Goal: Find specific page/section: Find specific page/section

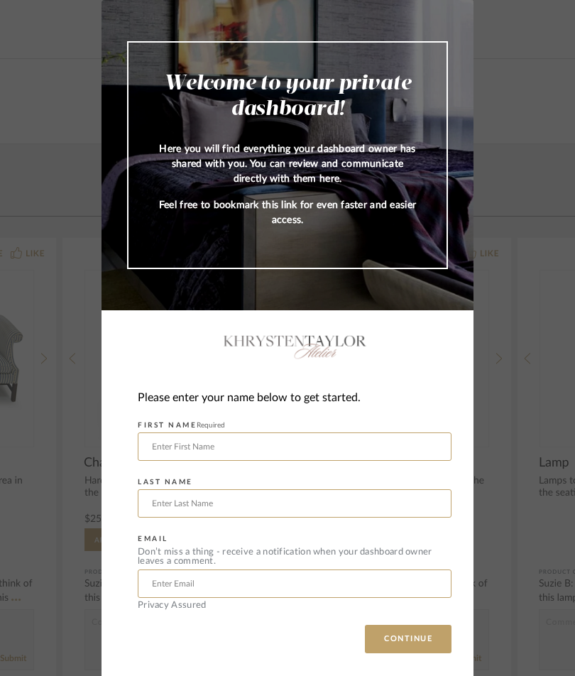
click at [403, 440] on input "text" at bounding box center [295, 446] width 314 height 28
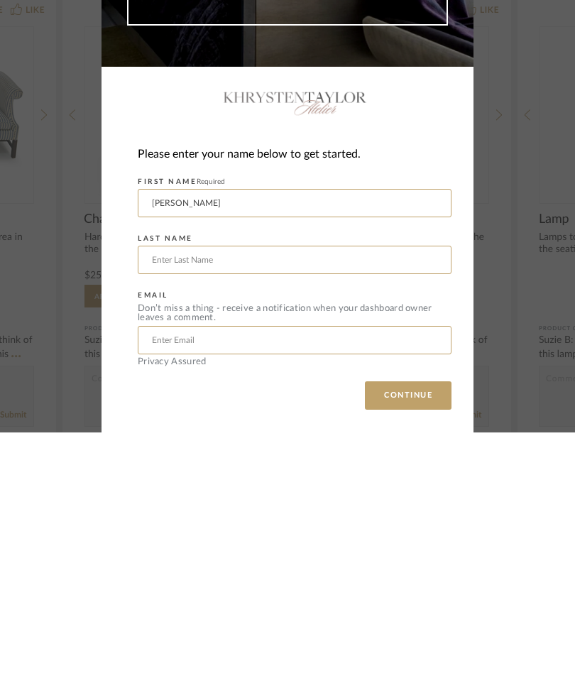
type input "[PERSON_NAME]"
click at [291, 489] on input "text" at bounding box center [295, 503] width 314 height 28
type input "[PERSON_NAME]"
click at [284, 570] on input "text" at bounding box center [295, 584] width 314 height 28
type input "[EMAIL_ADDRESS][DOMAIN_NAME]"
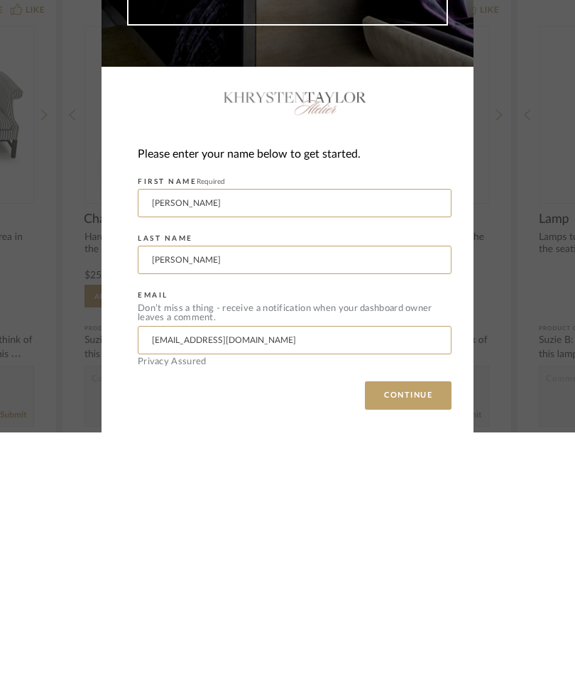
click at [429, 625] on button "CONTINUE" at bounding box center [408, 639] width 87 height 28
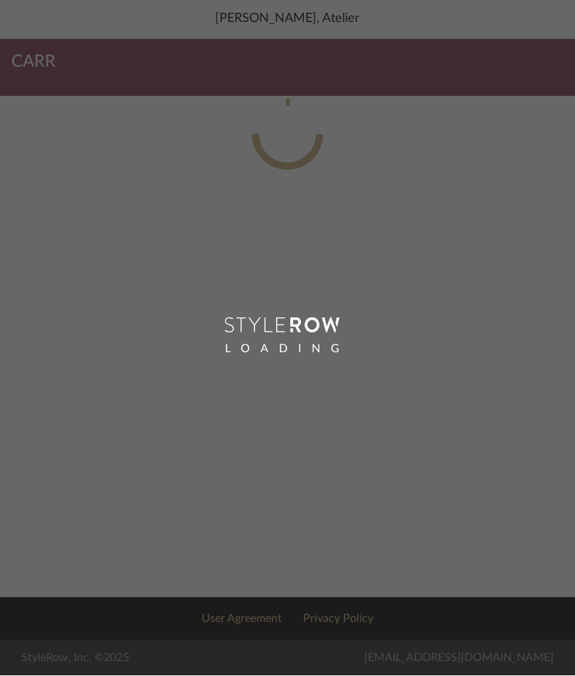
scroll to position [1, 0]
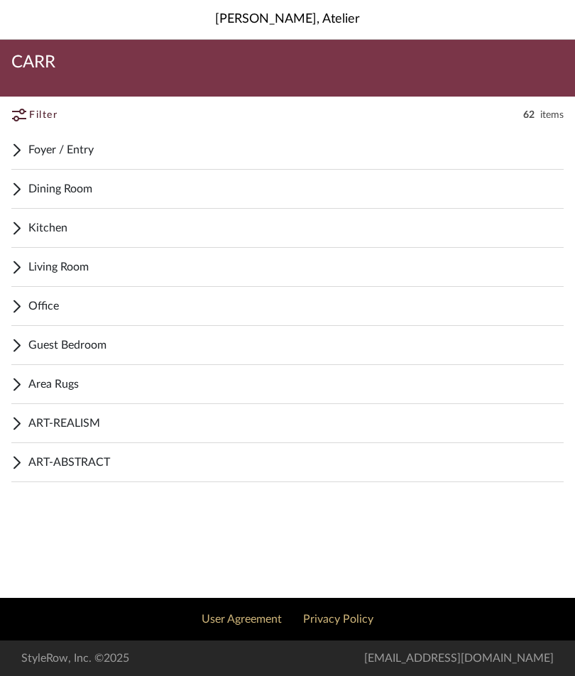
click at [164, 388] on span "Area Rugs" at bounding box center [295, 384] width 535 height 17
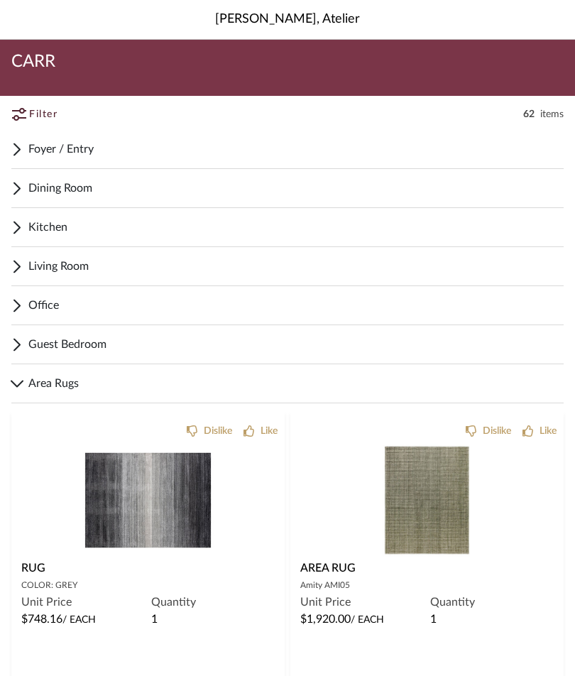
scroll to position [0, 0]
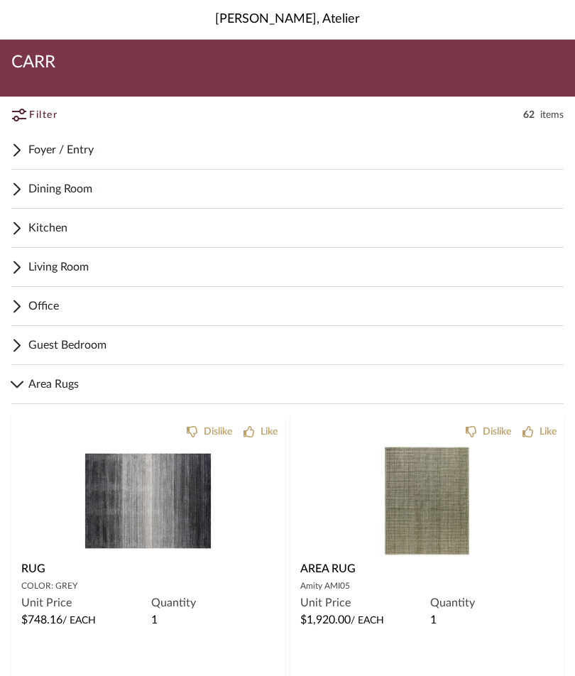
click at [450, 516] on img "0" at bounding box center [427, 501] width 116 height 116
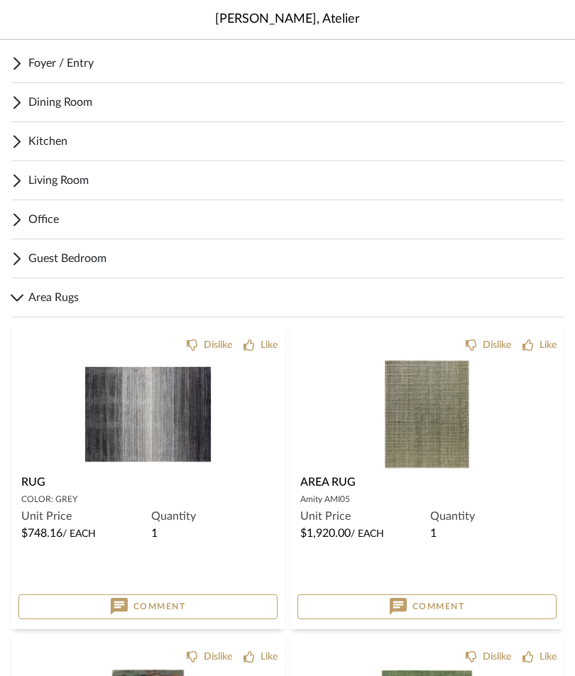
scroll to position [85, 0]
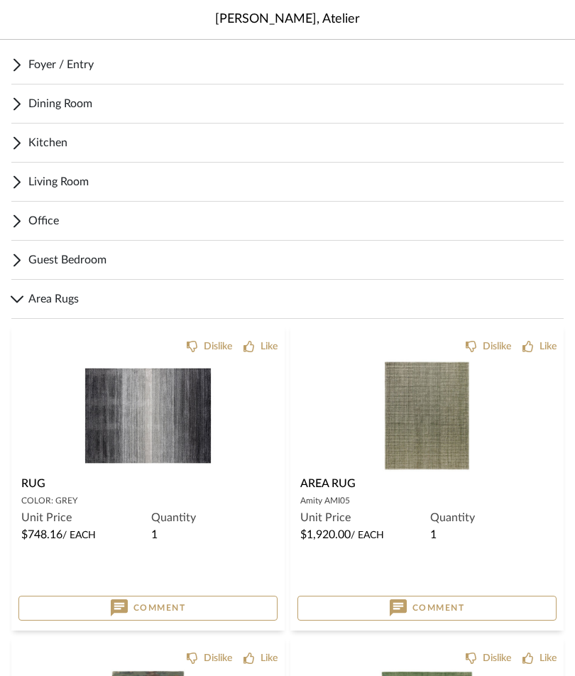
click at [0, 0] on img at bounding box center [0, 0] width 0 height 0
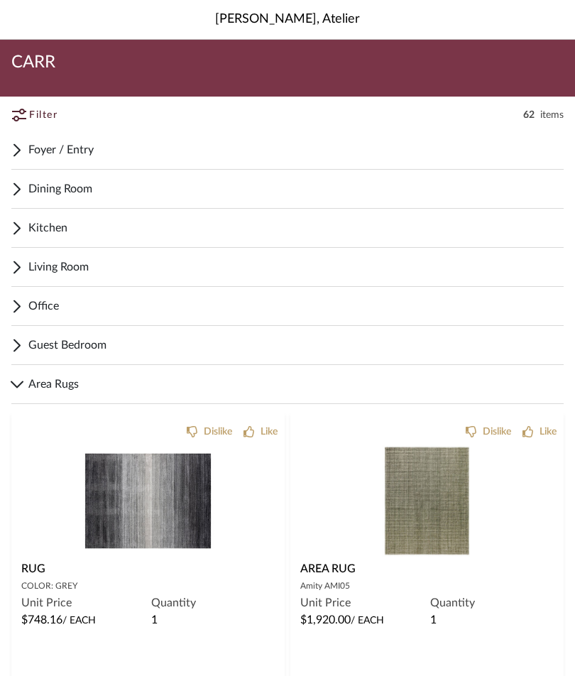
click at [88, 148] on span "Foyer / Entry" at bounding box center [295, 149] width 535 height 17
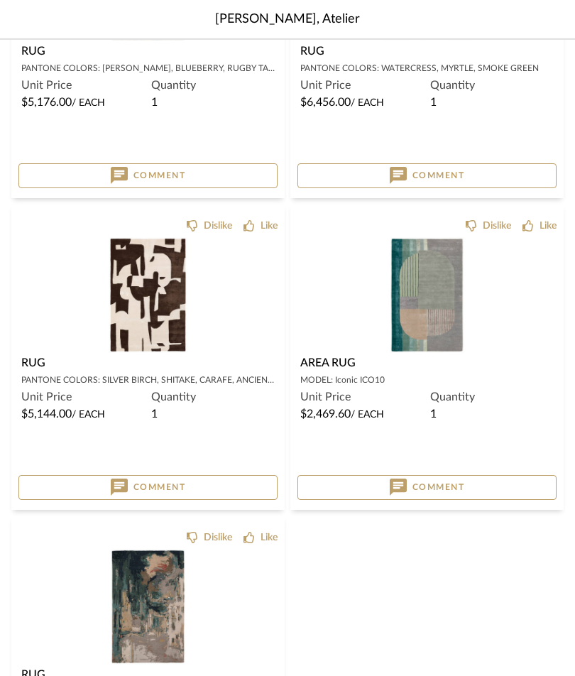
scroll to position [1207, 0]
